Goal: Task Accomplishment & Management: Manage account settings

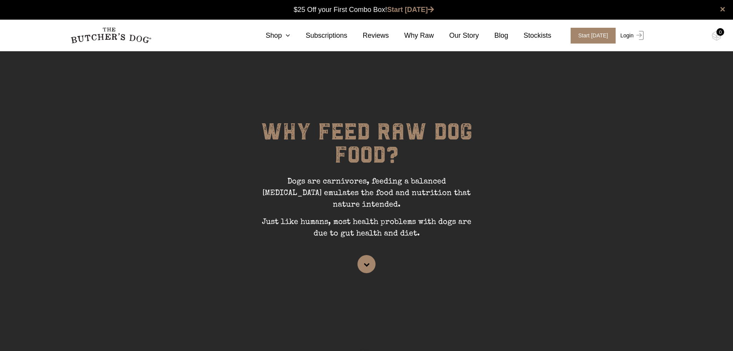
click at [627, 38] on link "Login" at bounding box center [631, 36] width 25 height 16
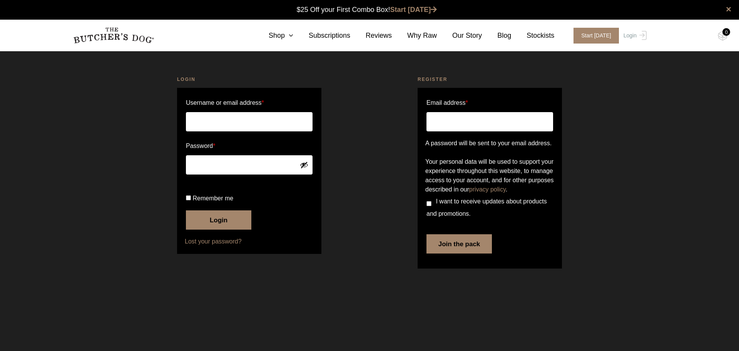
type input "[PERSON_NAME][EMAIL_ADDRESS][DOMAIN_NAME]"
click at [220, 229] on button "Login" at bounding box center [218, 219] width 65 height 19
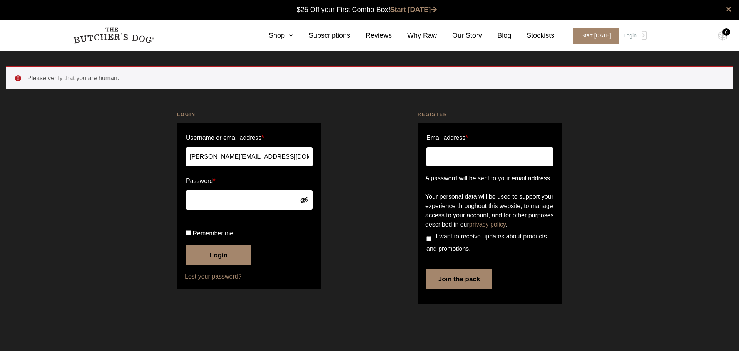
click at [209, 248] on button "Login" at bounding box center [218, 254] width 65 height 19
click at [222, 264] on button "Login" at bounding box center [218, 254] width 65 height 19
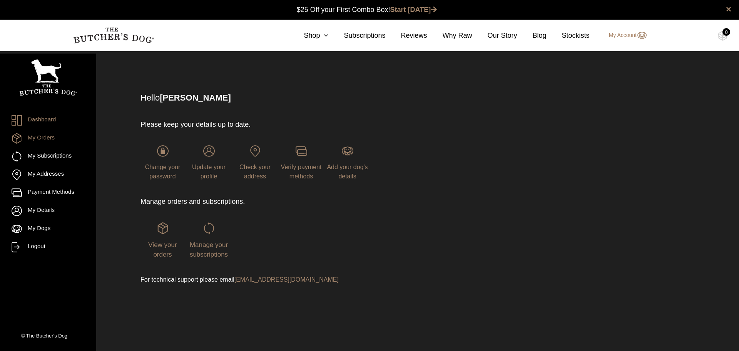
click at [33, 139] on link "My Orders" at bounding box center [48, 138] width 73 height 10
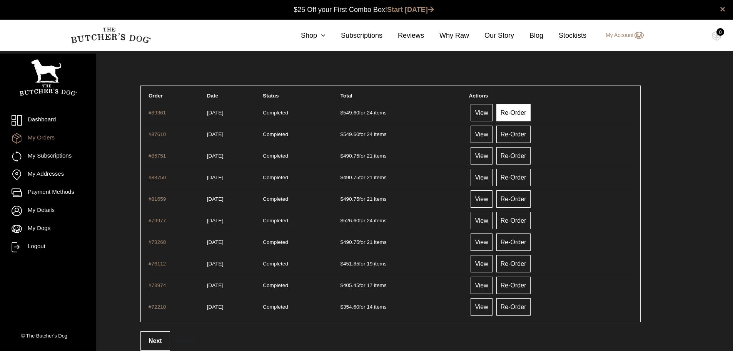
click at [517, 110] on link "Re-Order" at bounding box center [514, 112] width 34 height 17
click at [492, 117] on link "View" at bounding box center [482, 112] width 22 height 17
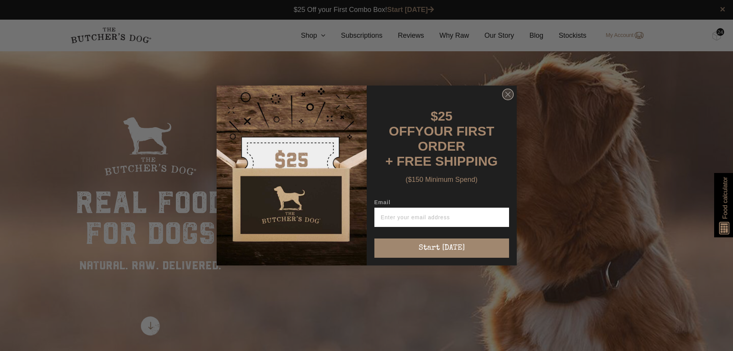
click at [509, 92] on circle "Close dialog" at bounding box center [507, 94] width 11 height 11
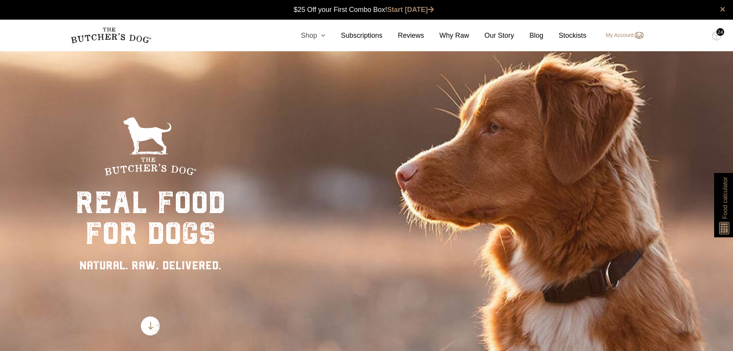
click at [317, 37] on link "Shop" at bounding box center [306, 35] width 40 height 10
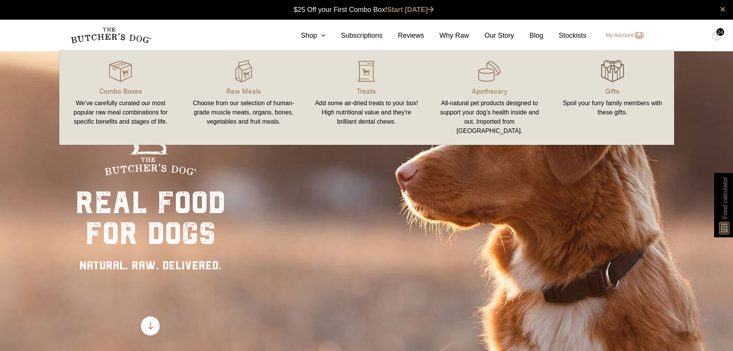
click at [614, 66] on img at bounding box center [612, 71] width 23 height 23
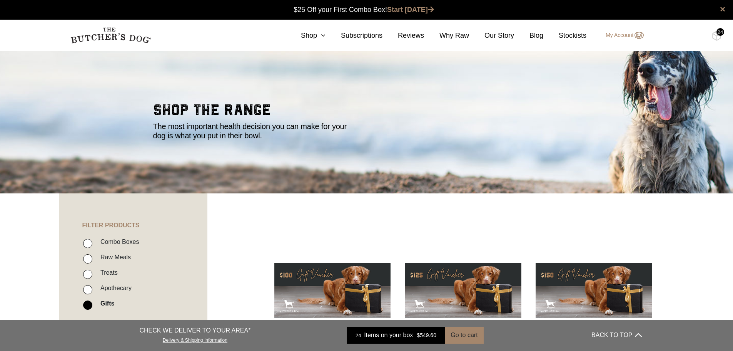
click at [718, 32] on div "24" at bounding box center [721, 32] width 8 height 8
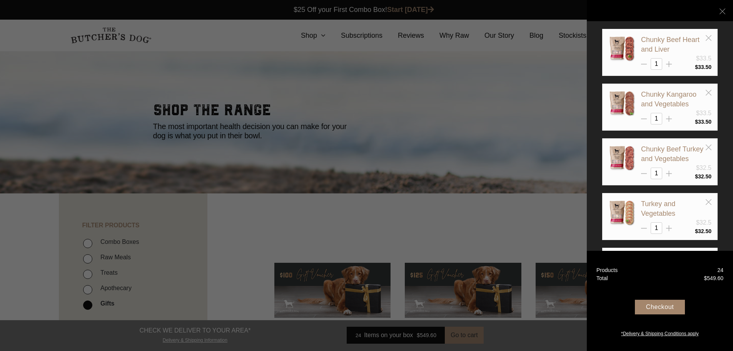
click at [659, 306] on div "Checkout" at bounding box center [660, 306] width 50 height 15
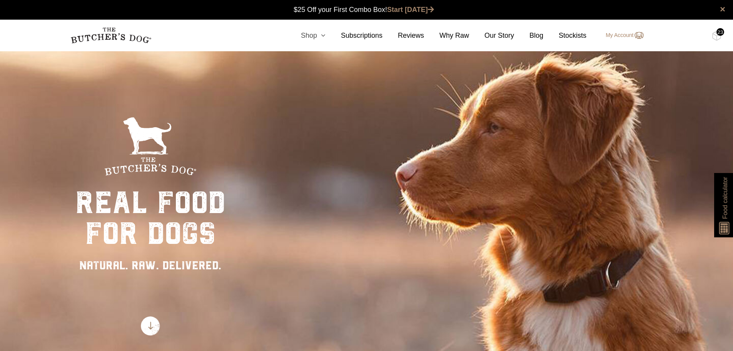
click at [311, 35] on link "Shop" at bounding box center [306, 35] width 40 height 10
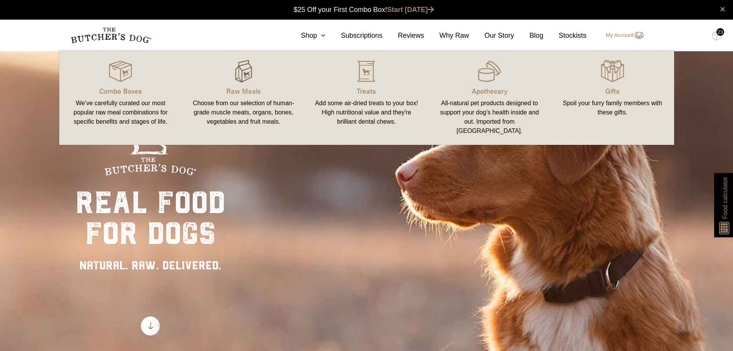
click at [235, 74] on img at bounding box center [243, 71] width 23 height 23
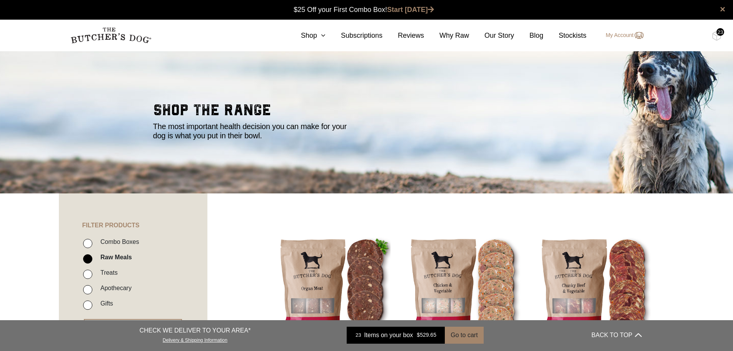
click at [733, 348] on div "CHECK WE DELIVER TO YOUR AREA* Delivery & Shipping Information 23 Items on your…" at bounding box center [366, 335] width 733 height 31
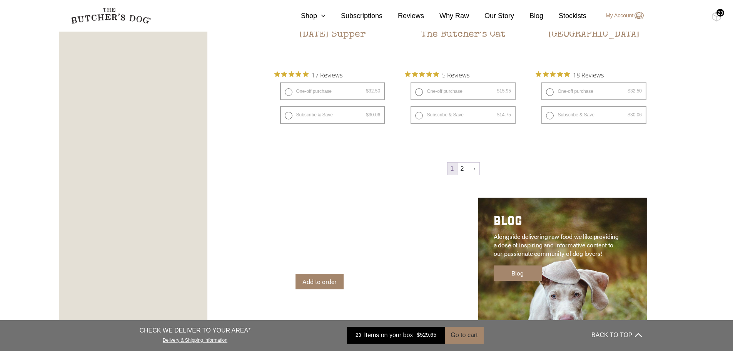
scroll to position [329, 0]
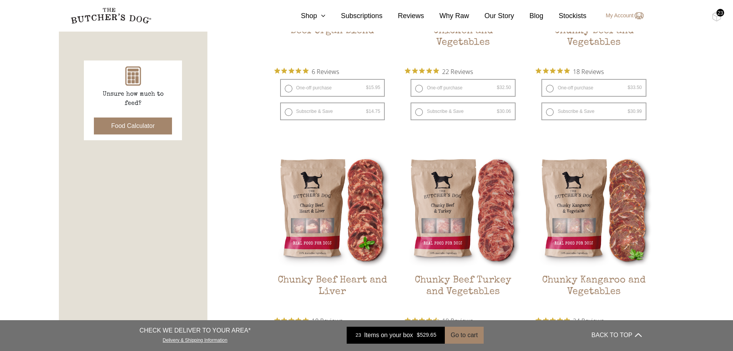
click at [118, 120] on button "Food Calculator" at bounding box center [133, 125] width 78 height 17
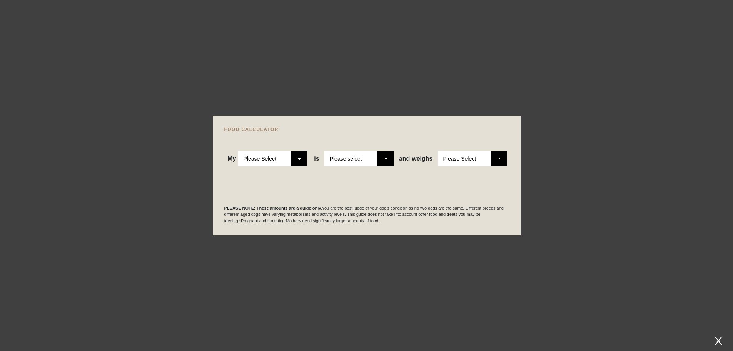
click at [298, 156] on select "Please Select Adult Dog Puppy" at bounding box center [272, 158] width 69 height 15
select select "adult"
click at [238, 151] on select "Please Select Adult Dog Puppy" at bounding box center [272, 158] width 69 height 15
click at [387, 156] on select "Please select a healthy weight overweight" at bounding box center [358, 158] width 69 height 15
select select "0"
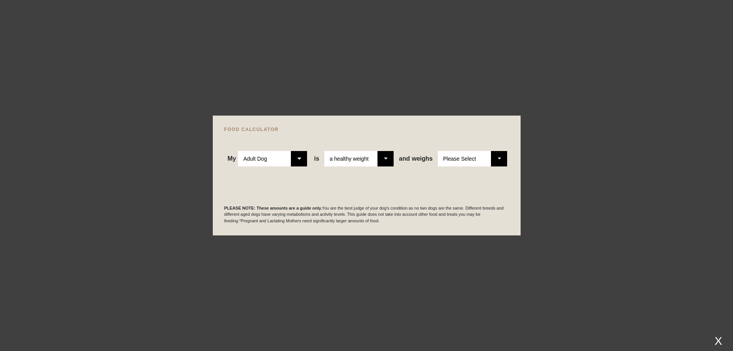
click at [325, 151] on select "Please select a healthy weight overweight" at bounding box center [358, 158] width 69 height 15
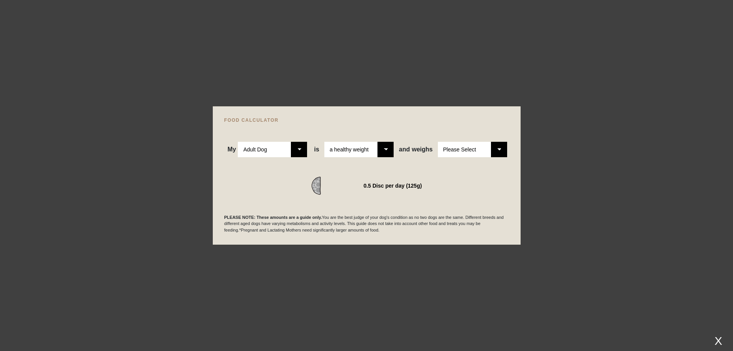
click at [498, 144] on select "Please Select 1kg 2kg 3kg 4kg 5kg 6kg 7kg 8kg 9kg 10kg 11kg 12kg 13kg 14kg 15kg…" at bounding box center [472, 149] width 69 height 15
click at [499, 145] on select "Please Select 1kg 2kg 3kg 4kg 5kg 6kg 7kg 8kg 9kg 10kg 11kg 12kg 13kg 14kg 15kg…" at bounding box center [472, 149] width 69 height 15
select select "26"
click at [438, 142] on select "Please Select 1kg 2kg 3kg 4kg 5kg 6kg 7kg 8kg 9kg 10kg 11kg 12kg 13kg 14kg 15kg…" at bounding box center [472, 149] width 69 height 15
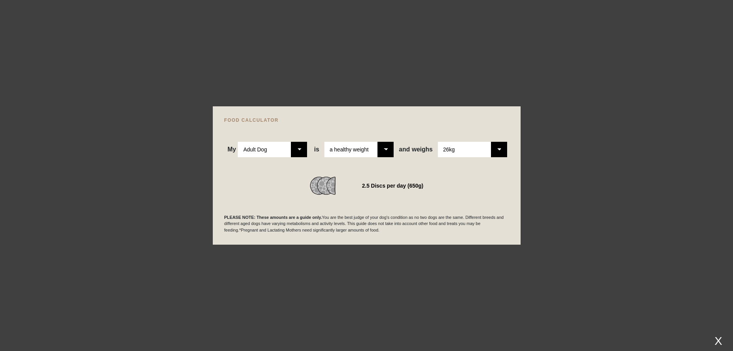
scroll to position [0, 0]
click at [100, 109] on div at bounding box center [366, 175] width 733 height 351
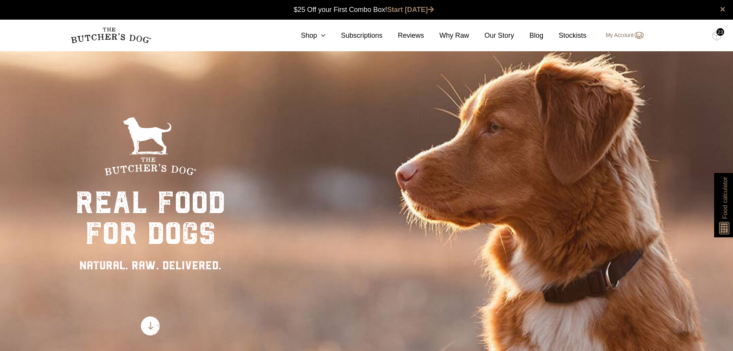
click at [626, 33] on link "My Account" at bounding box center [620, 35] width 45 height 9
